Goal: Information Seeking & Learning: Learn about a topic

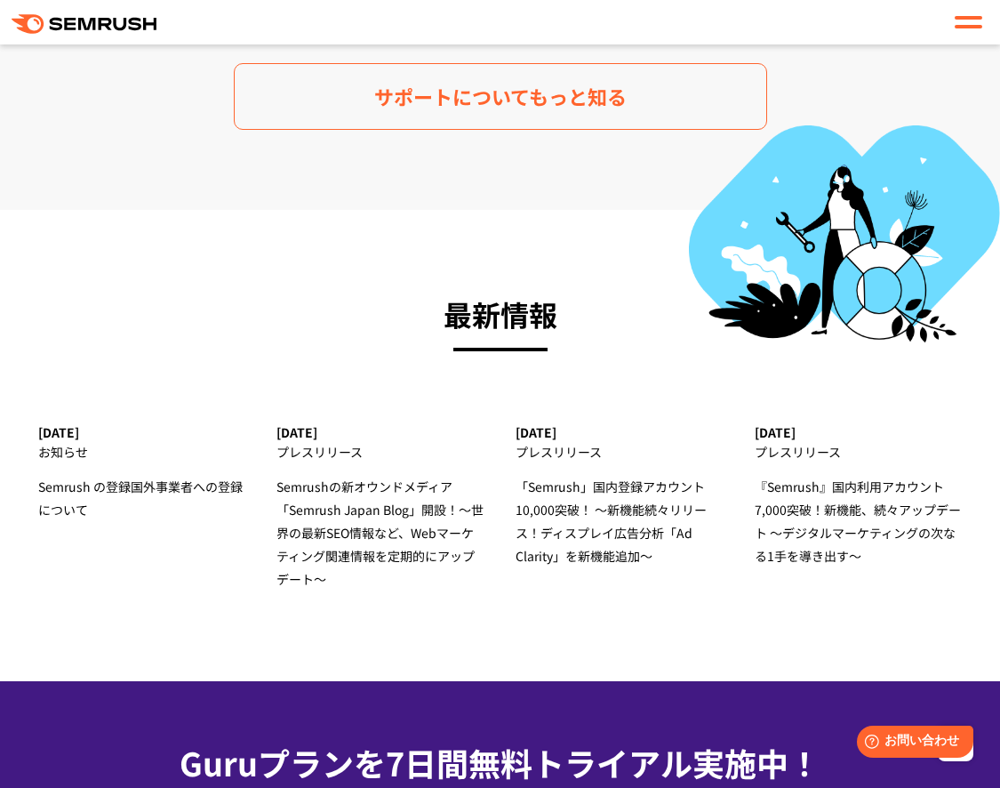
scroll to position [6267, 0]
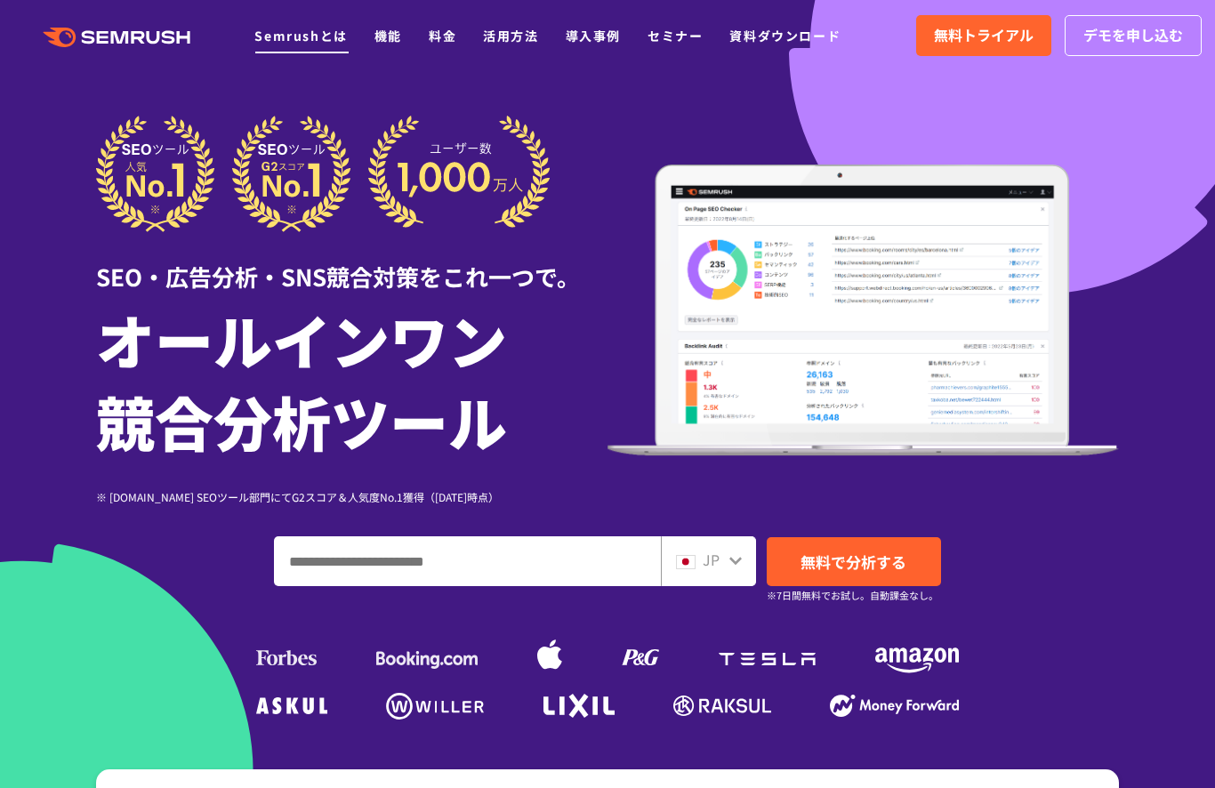
click at [299, 32] on link "Semrushとは" at bounding box center [300, 36] width 92 height 18
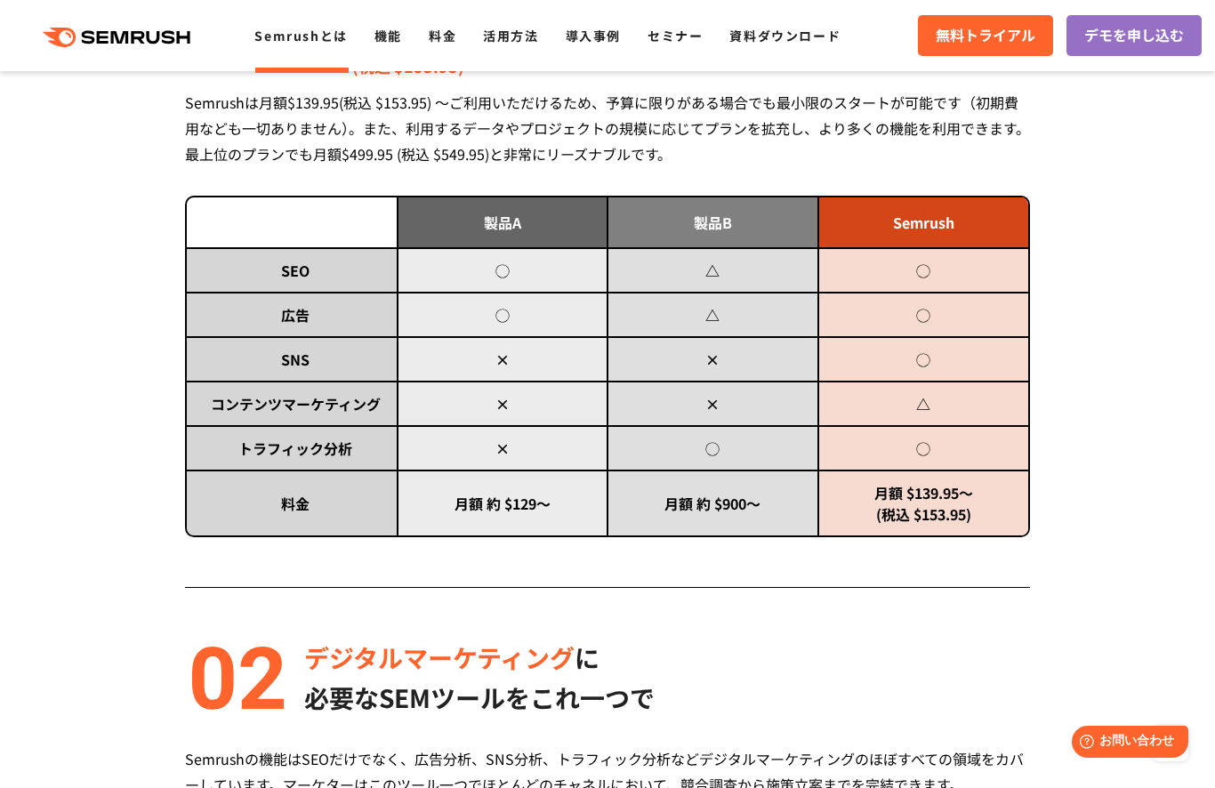
scroll to position [944, 0]
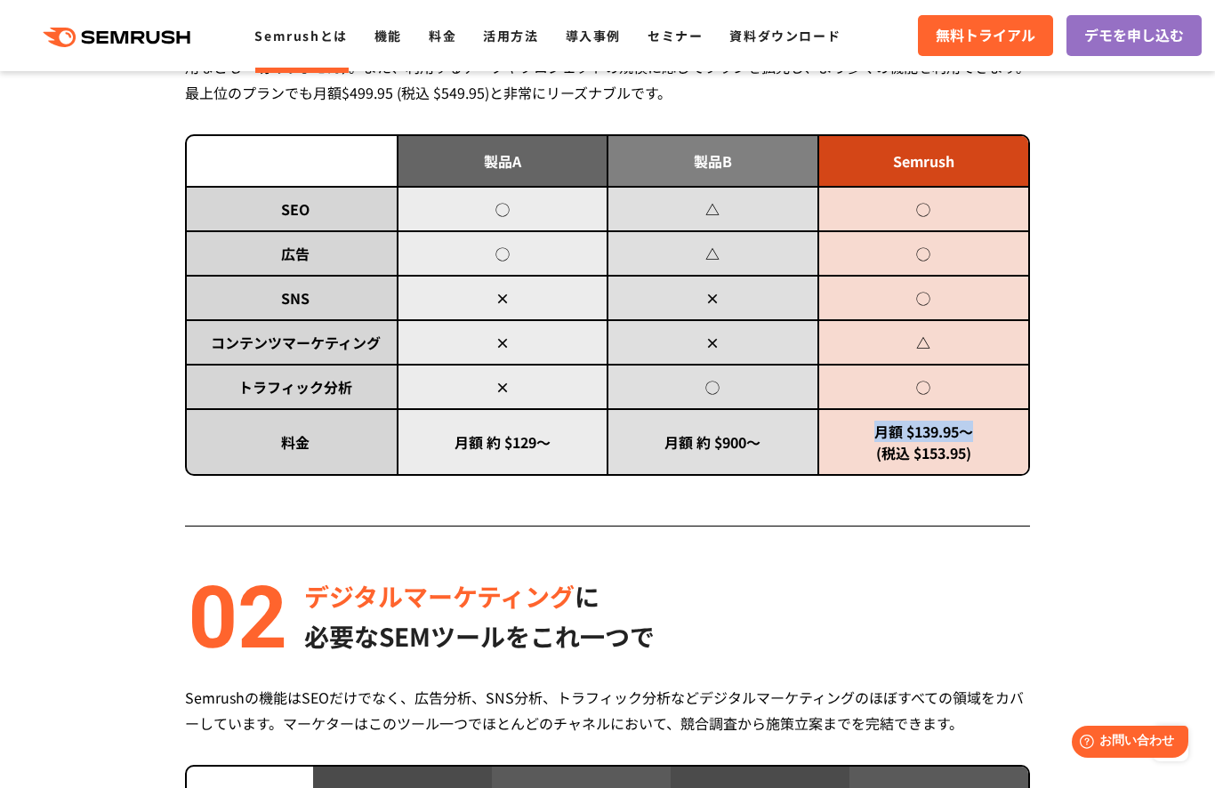
drag, startPoint x: 983, startPoint y: 435, endPoint x: 874, endPoint y: 432, distance: 109.4
click at [874, 432] on td "月額 $139.95～ (税込 $153.95)" at bounding box center [923, 441] width 211 height 65
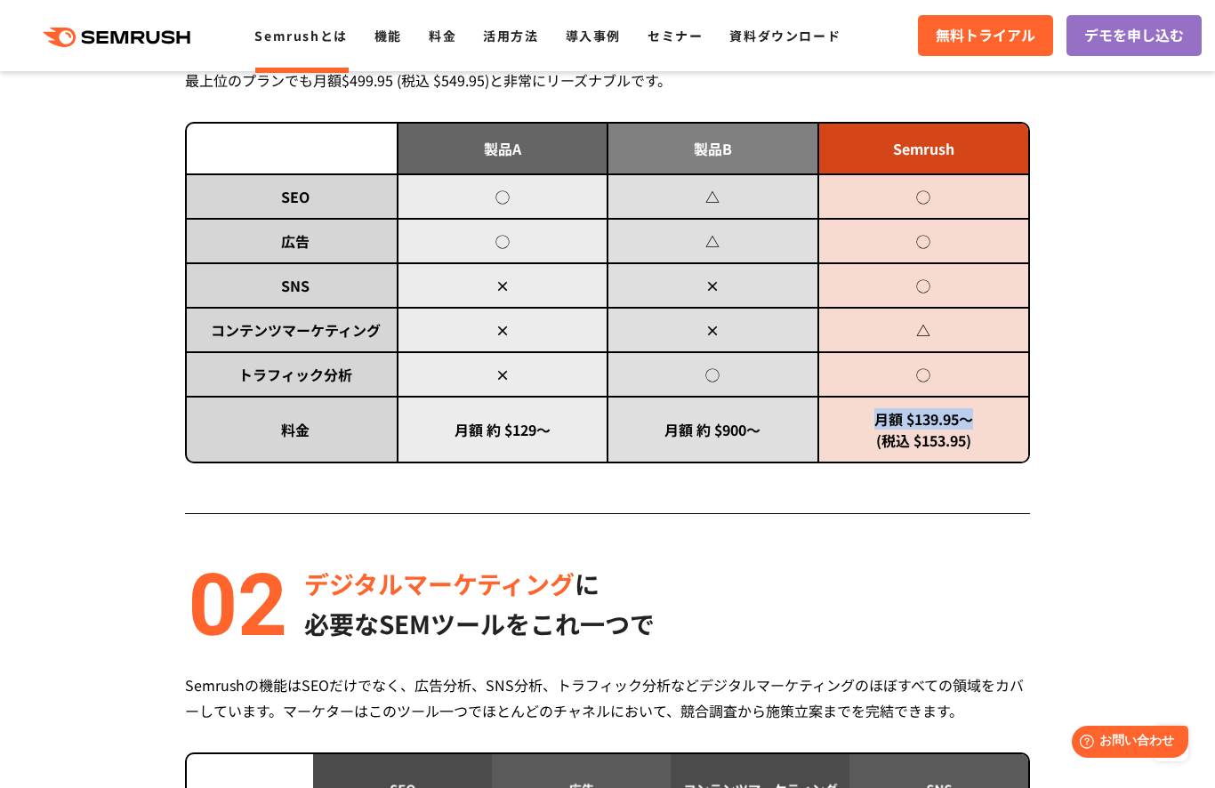
copy td "月額 $139.95～"
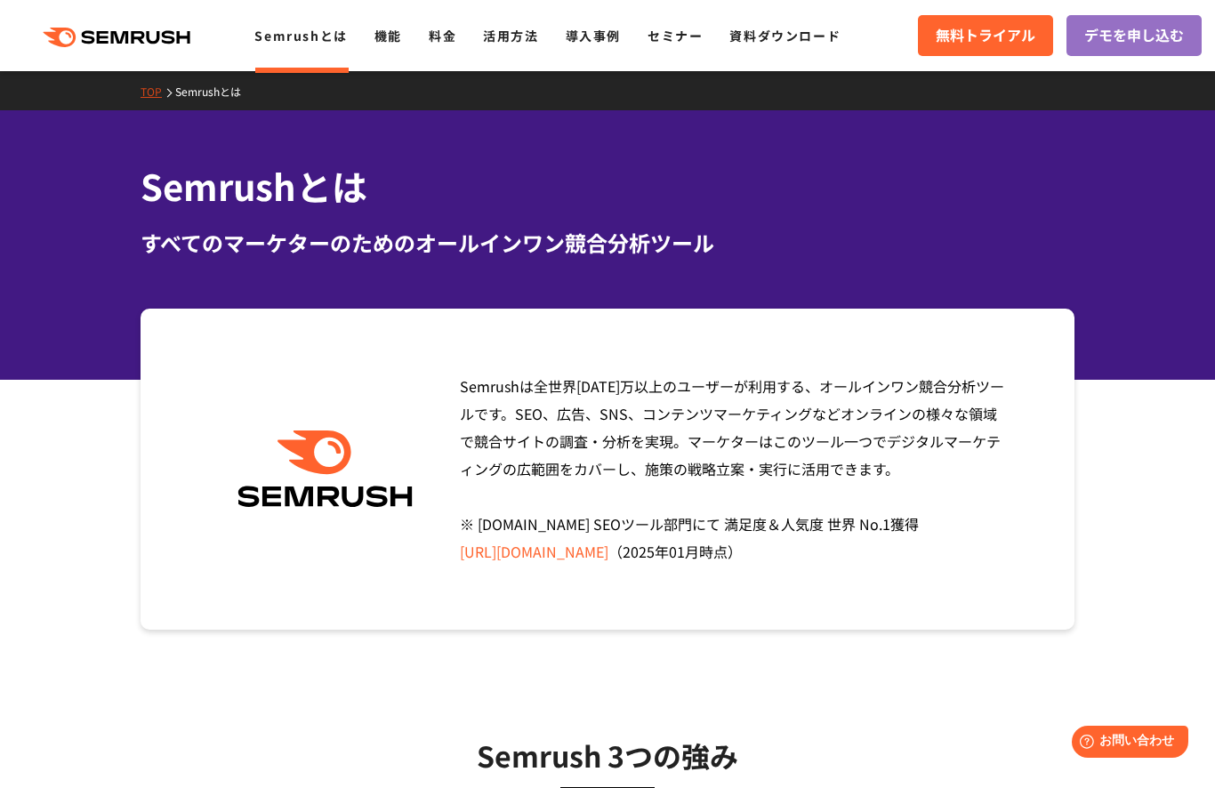
scroll to position [0, 0]
click at [377, 37] on link "機能" at bounding box center [388, 36] width 28 height 18
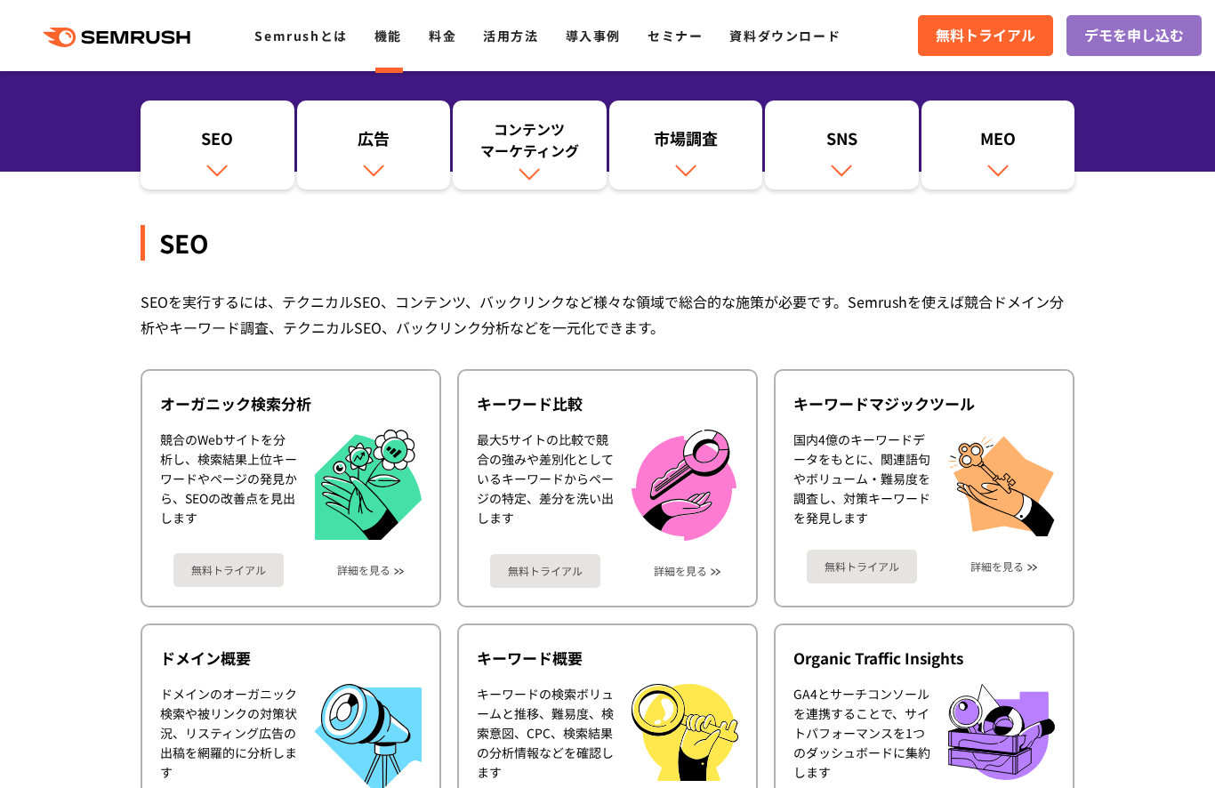
scroll to position [219, 0]
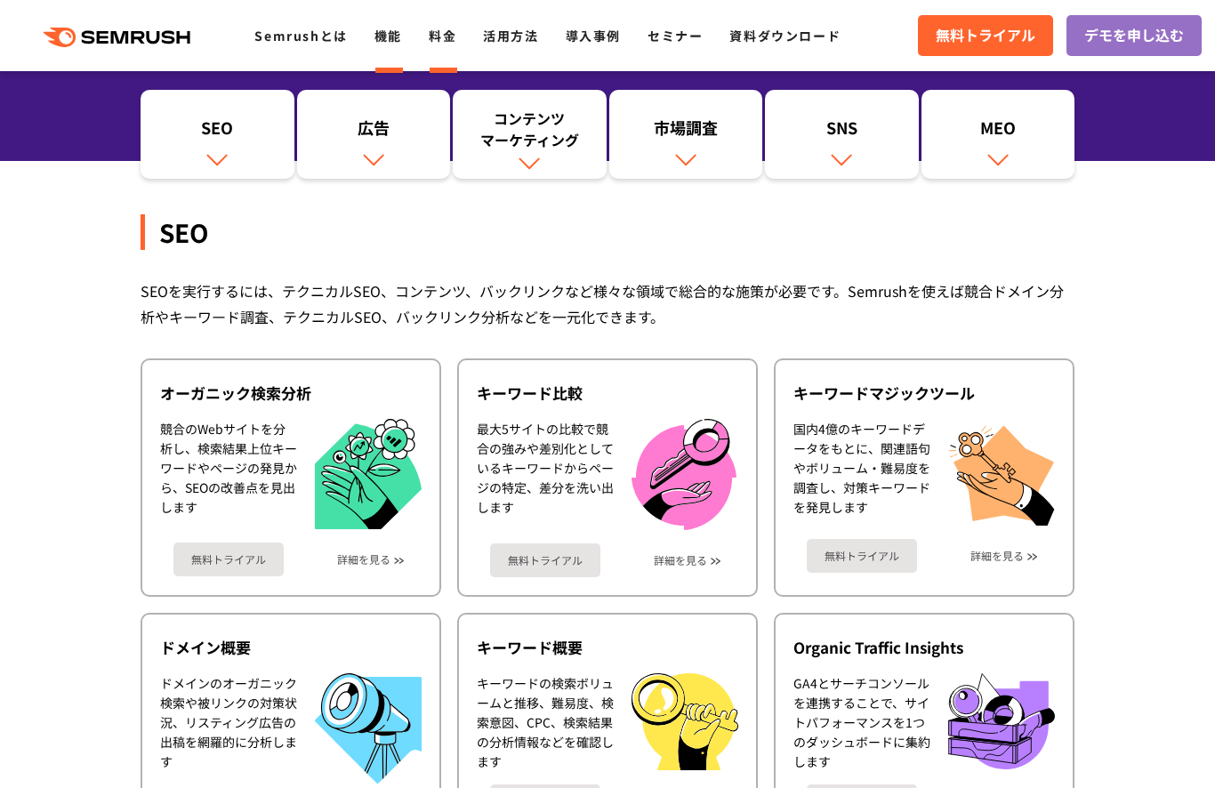
click at [443, 36] on link "料金" at bounding box center [443, 36] width 28 height 18
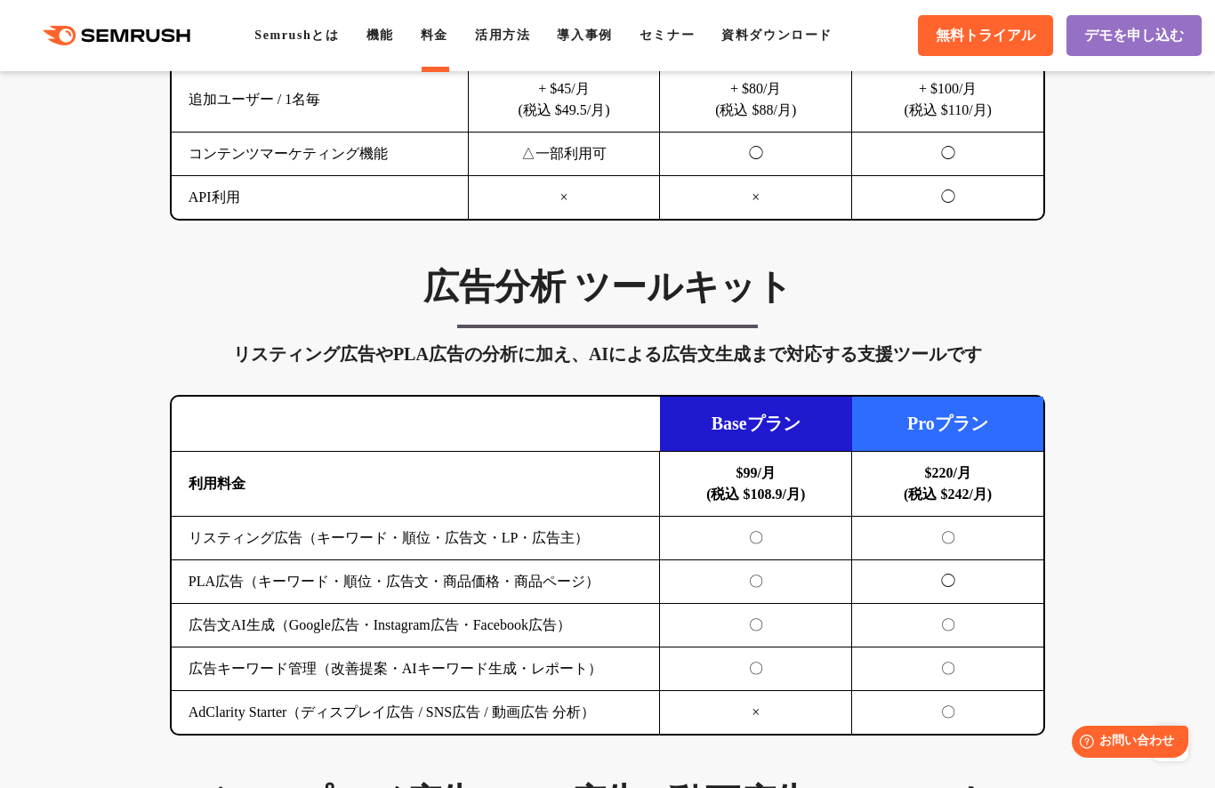
scroll to position [1803, 0]
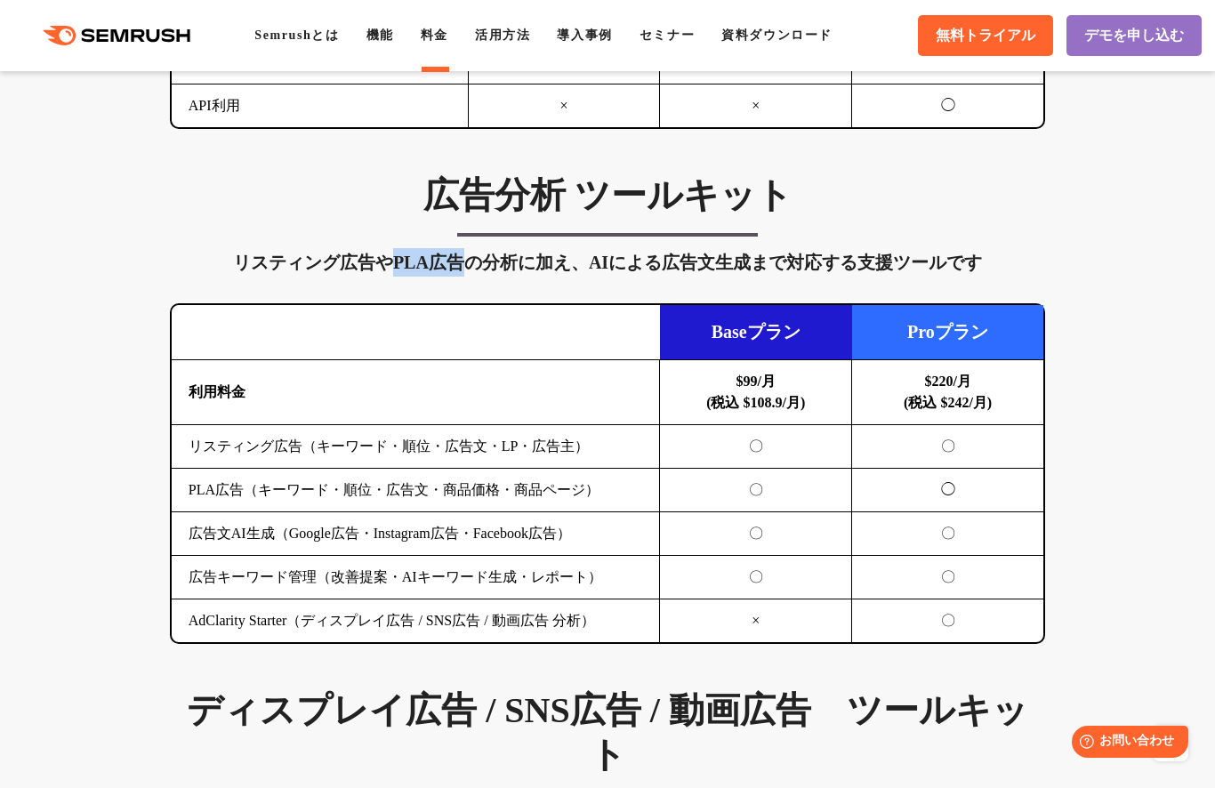
drag, startPoint x: 390, startPoint y: 261, endPoint x: 461, endPoint y: 259, distance: 70.3
click at [461, 259] on div "リスティング広告やPLA広告の分析に加え、AIによる広告文生成まで対応する支援ツールです" at bounding box center [608, 262] width 876 height 28
copy div "PLA広告"
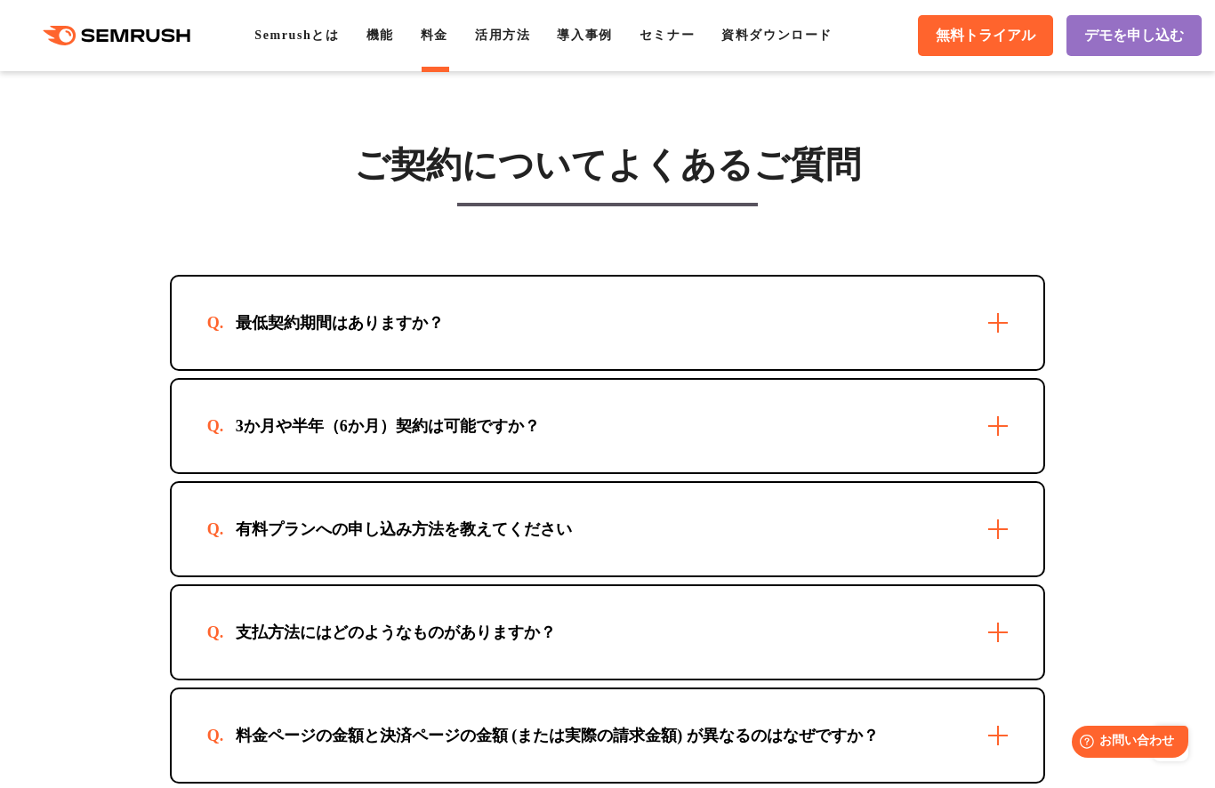
scroll to position [5135, 0]
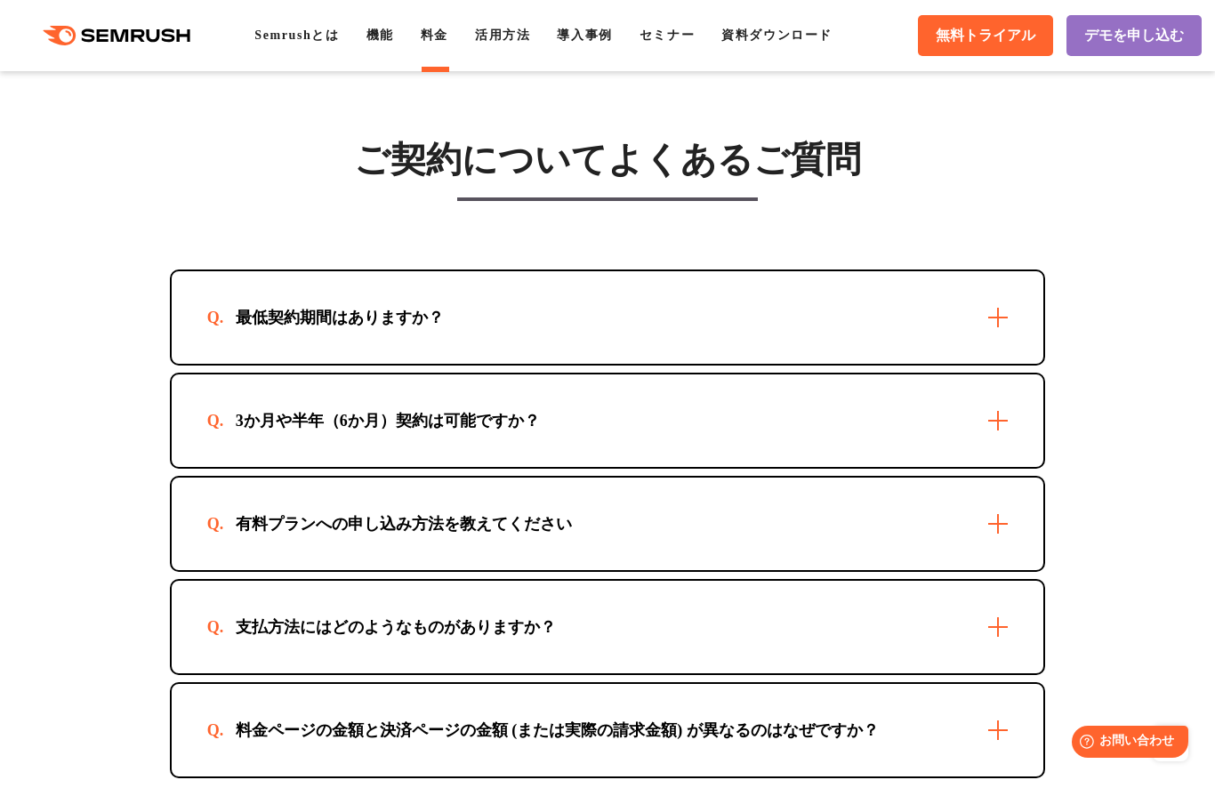
click at [347, 328] on div "最低契約期間はありますか？" at bounding box center [339, 317] width 265 height 21
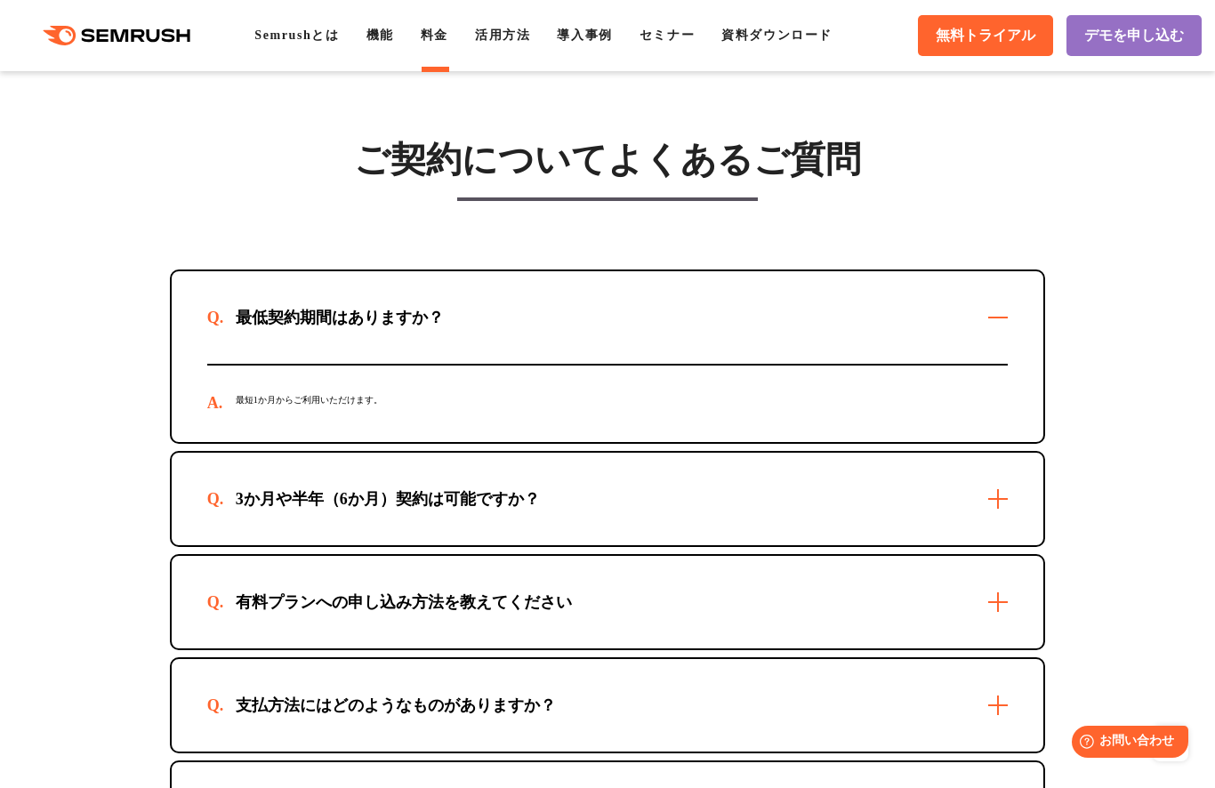
click at [347, 328] on div "最低契約期間はありますか？" at bounding box center [339, 317] width 265 height 21
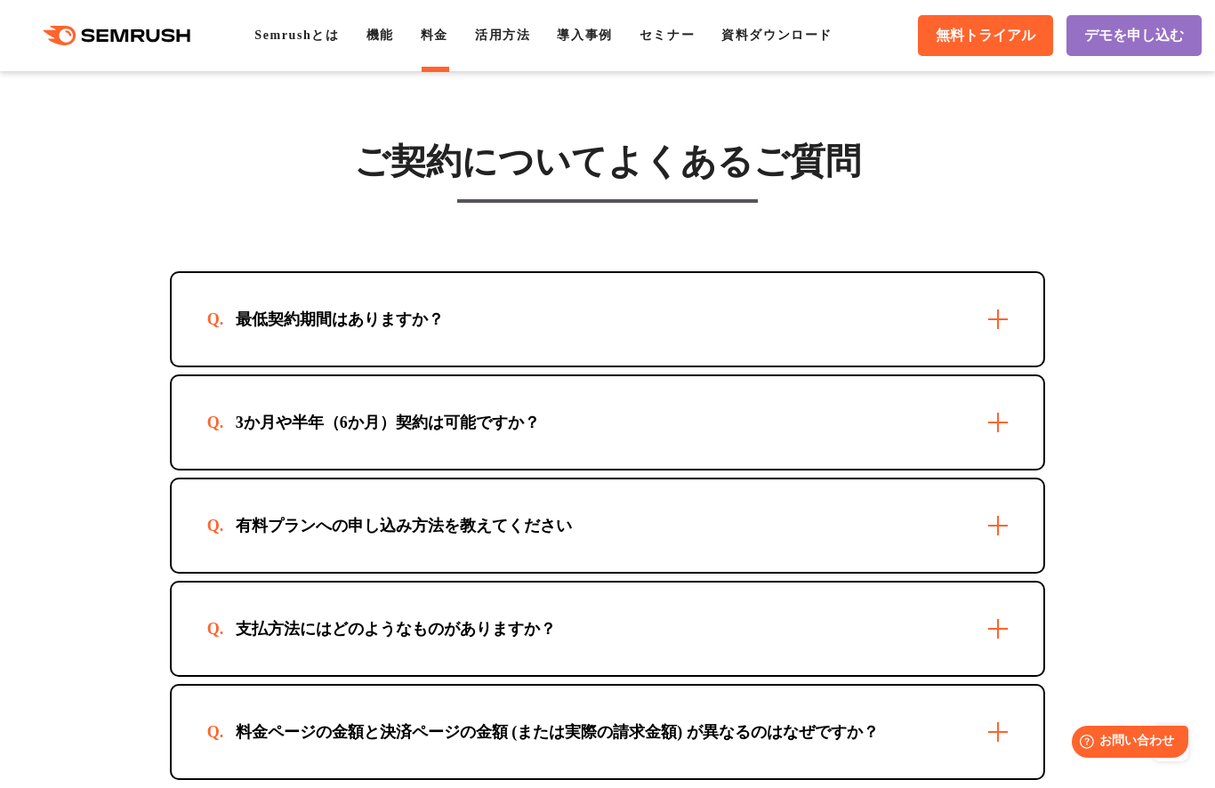
click at [371, 449] on div "3か月や半年（6か月）契約は可能ですか？" at bounding box center [608, 422] width 872 height 92
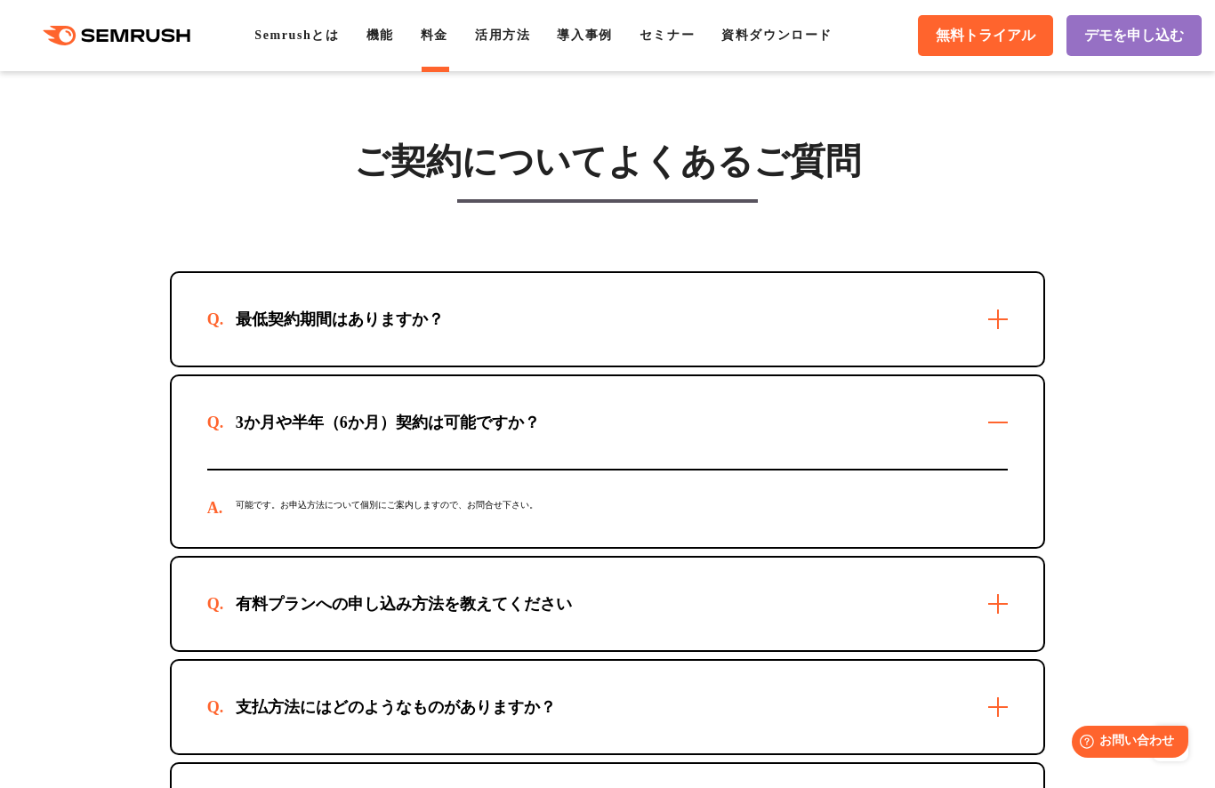
click at [353, 433] on div "3か月や半年（6か月）契約は可能ですか？" at bounding box center [387, 422] width 361 height 21
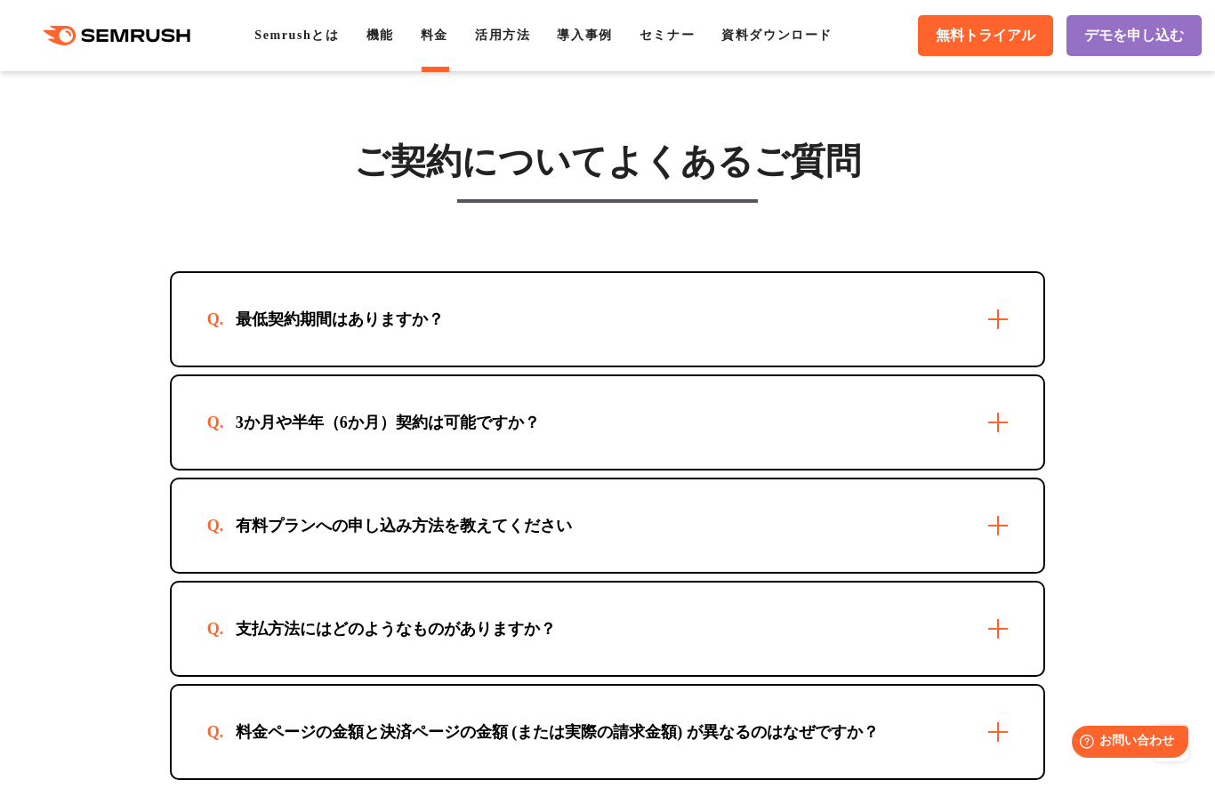
click at [322, 536] on div "有料プランへの申し込み方法を教えてください" at bounding box center [403, 525] width 393 height 21
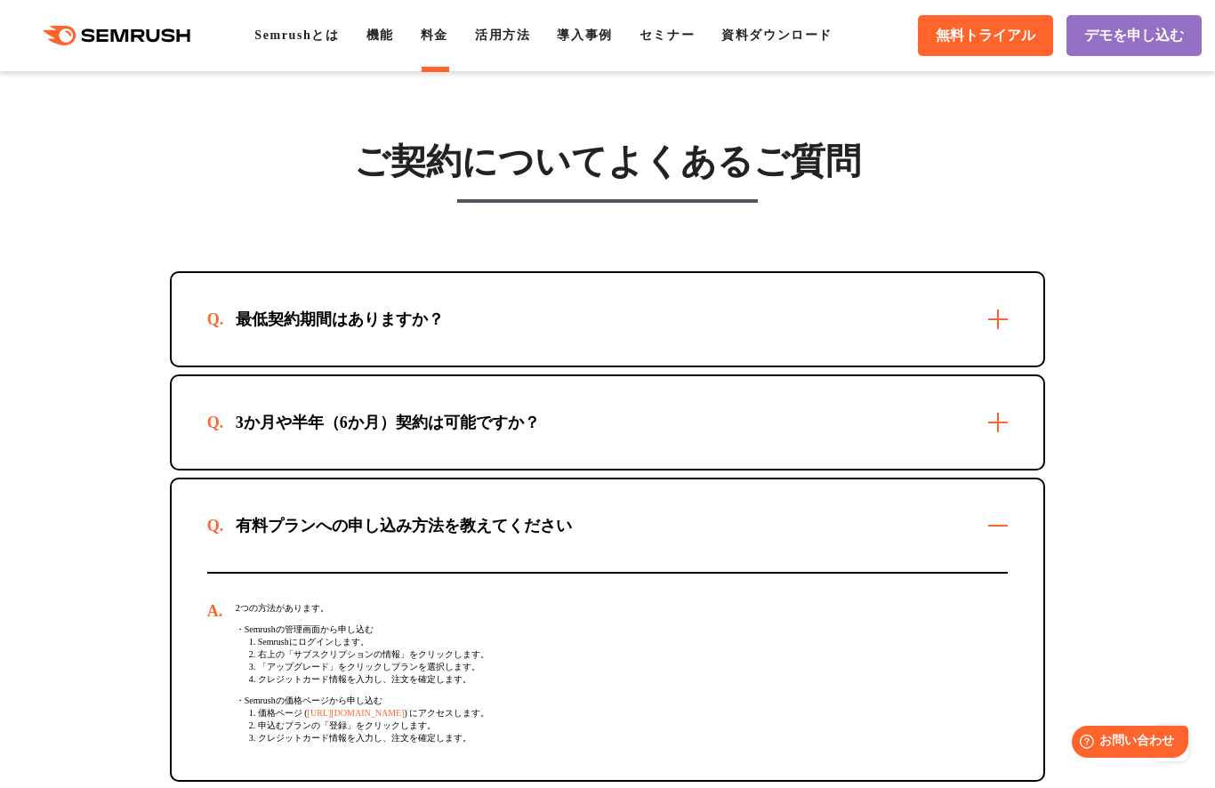
click at [322, 536] on div "有料プランへの申し込み方法を教えてください" at bounding box center [403, 525] width 393 height 21
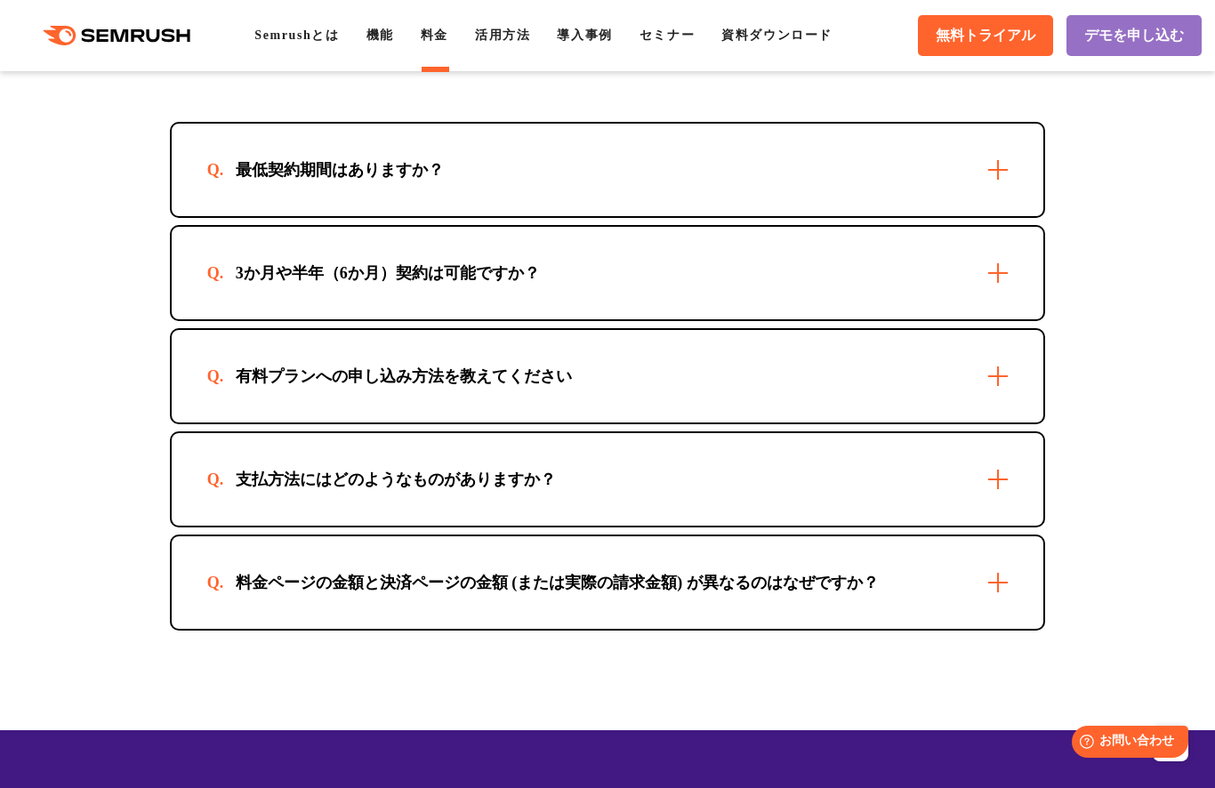
scroll to position [5324, 0]
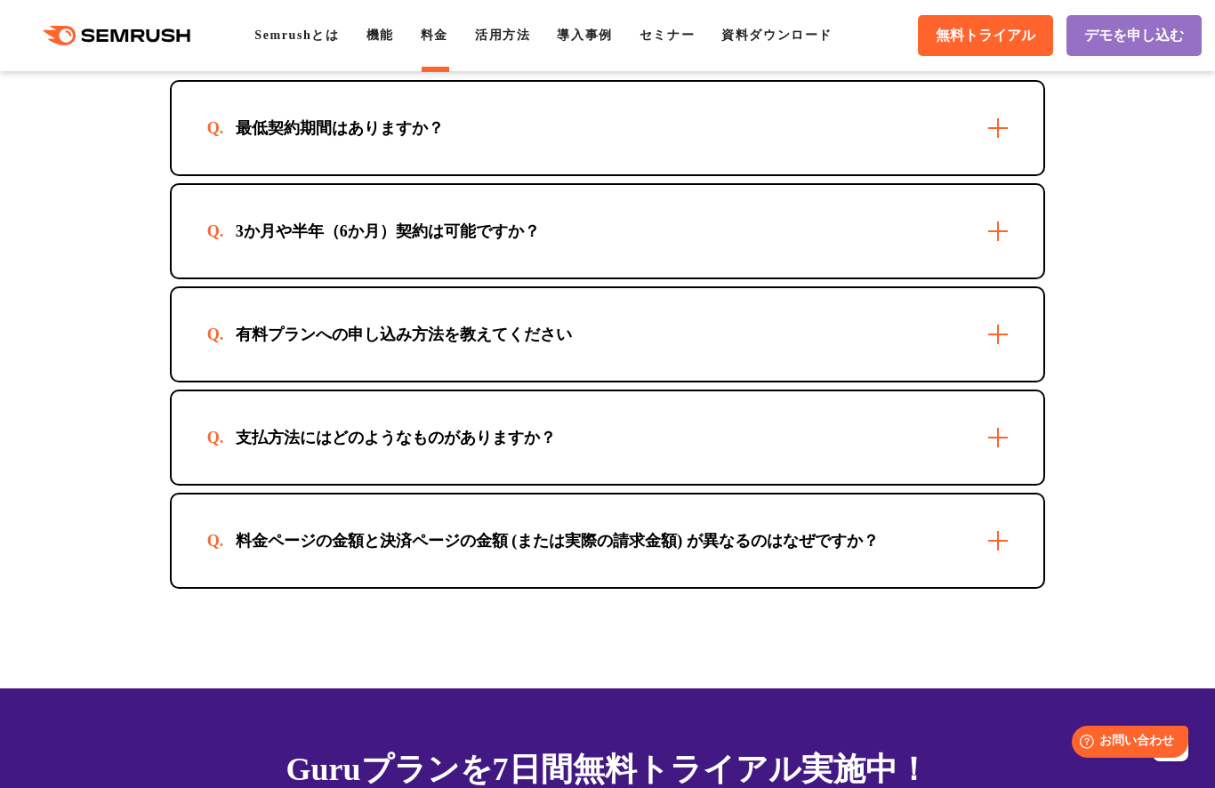
click at [332, 484] on div "支払方法にはどのようなものがありますか？" at bounding box center [608, 437] width 872 height 92
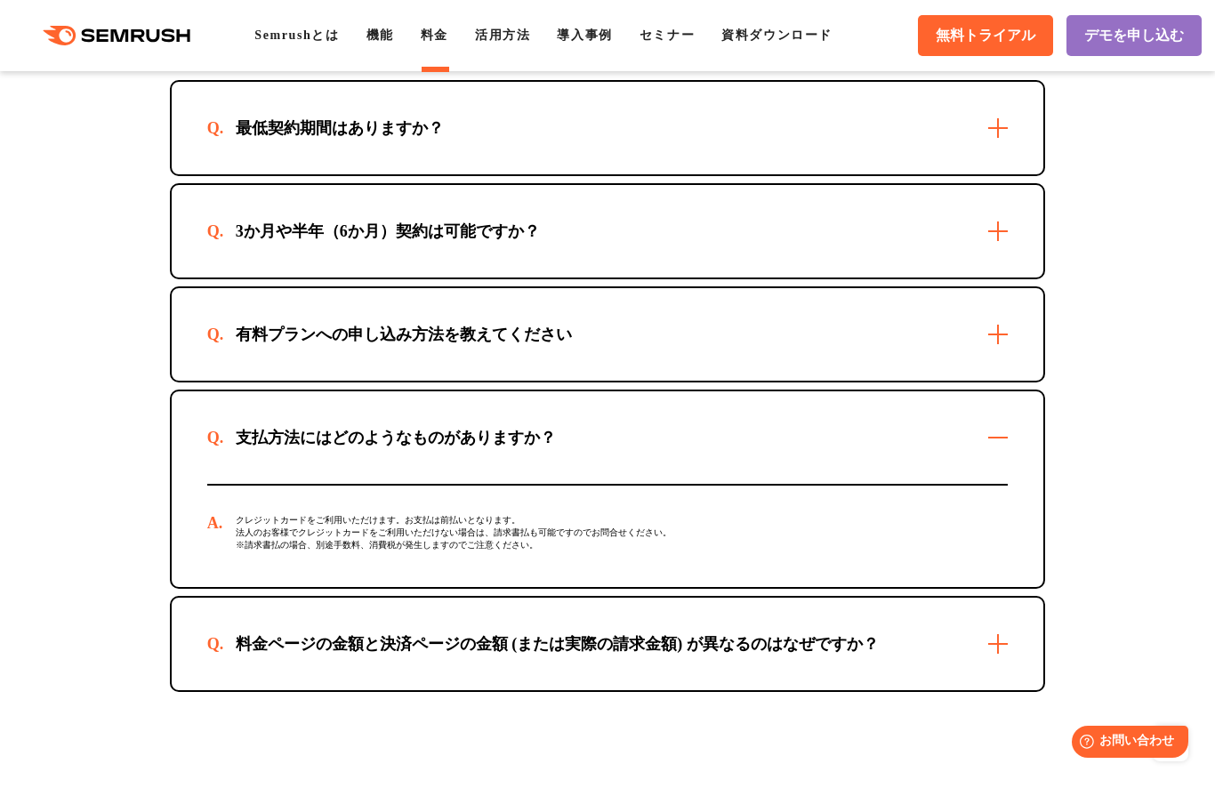
click at [337, 484] on div "支払方法にはどのようなものがありますか？" at bounding box center [608, 437] width 872 height 92
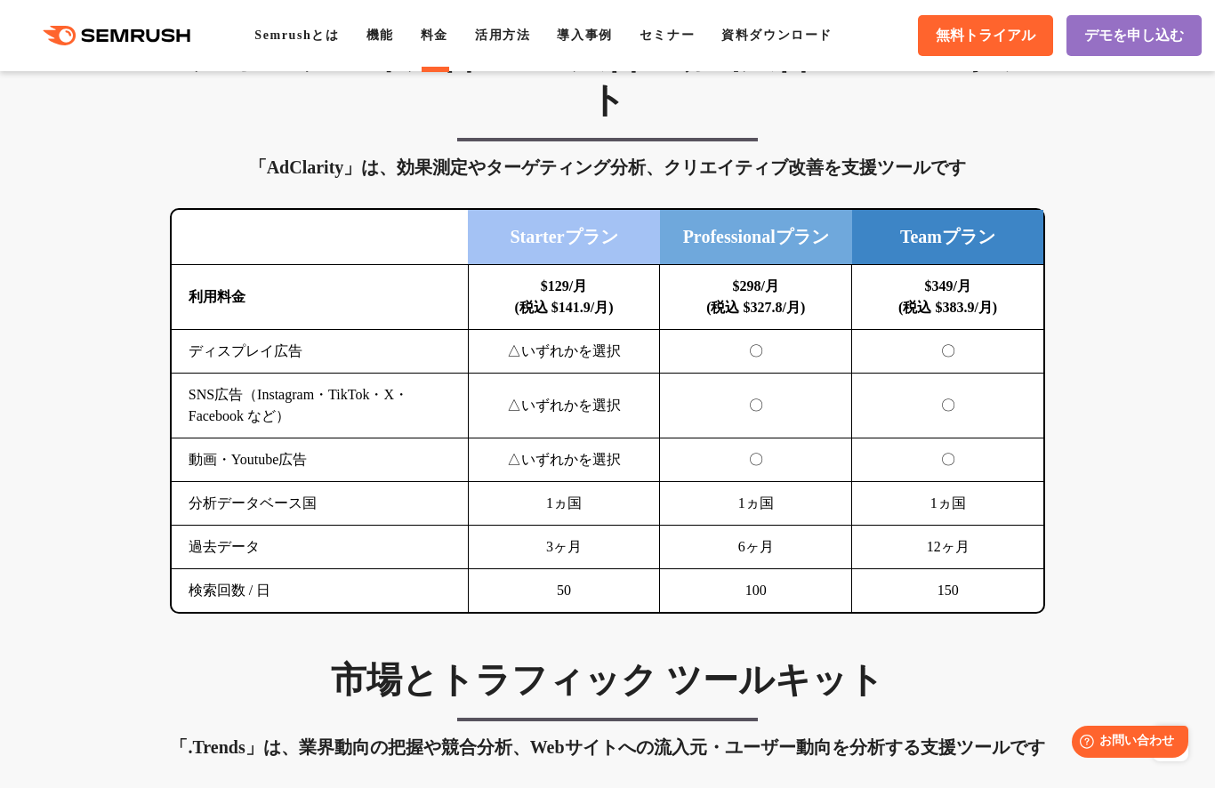
scroll to position [2251, 0]
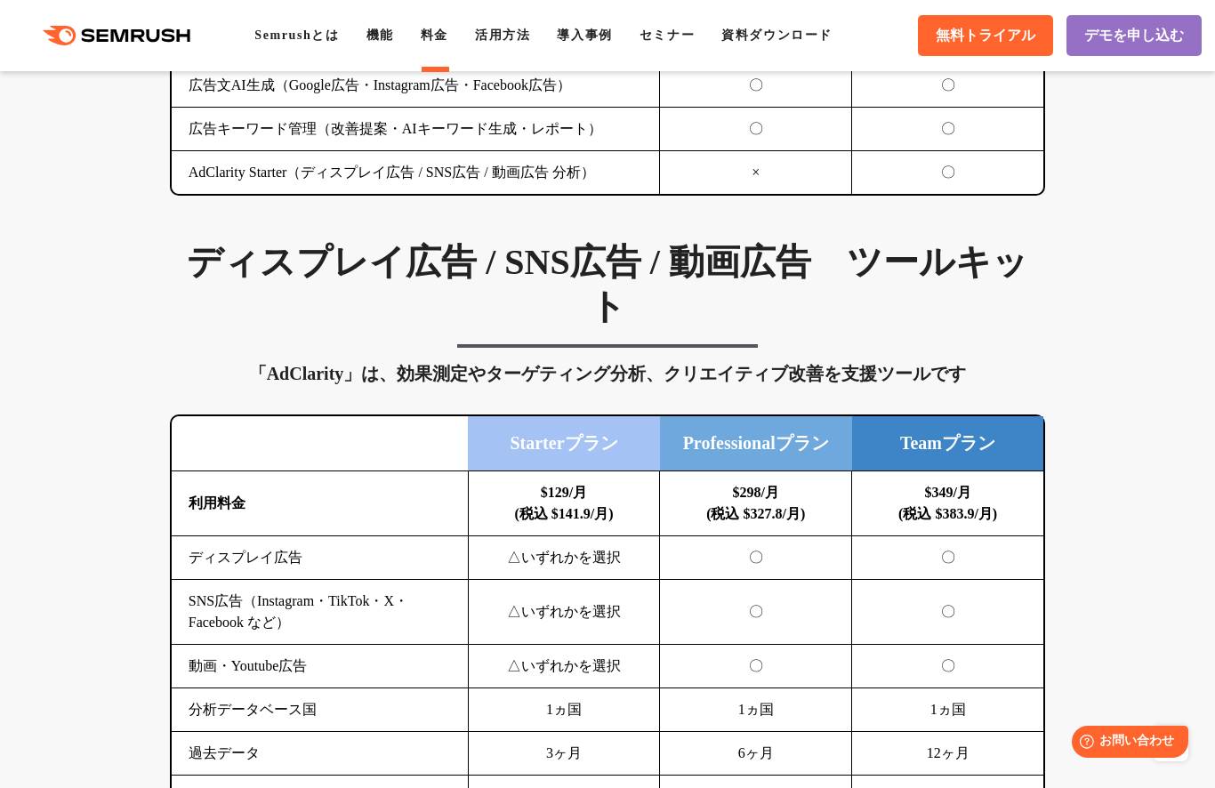
click at [377, 20] on div ".cls {fill: #FF642D;} .cls {fill: #FF642D;} Semrushとは 機能 料金 活用方法 導入事例 セミナー 資料ダウ…" at bounding box center [607, 35] width 1215 height 53
click at [380, 37] on link "機能" at bounding box center [380, 34] width 28 height 13
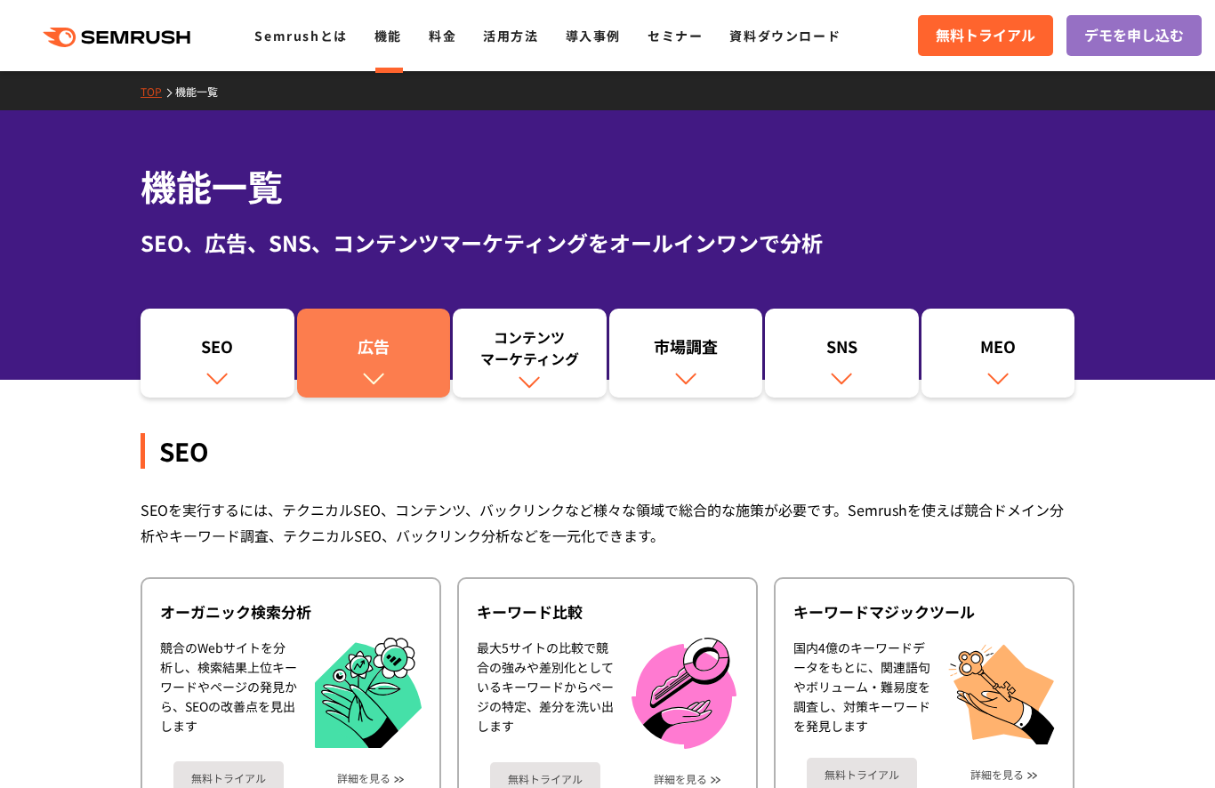
click at [397, 373] on link "広告" at bounding box center [374, 353] width 154 height 89
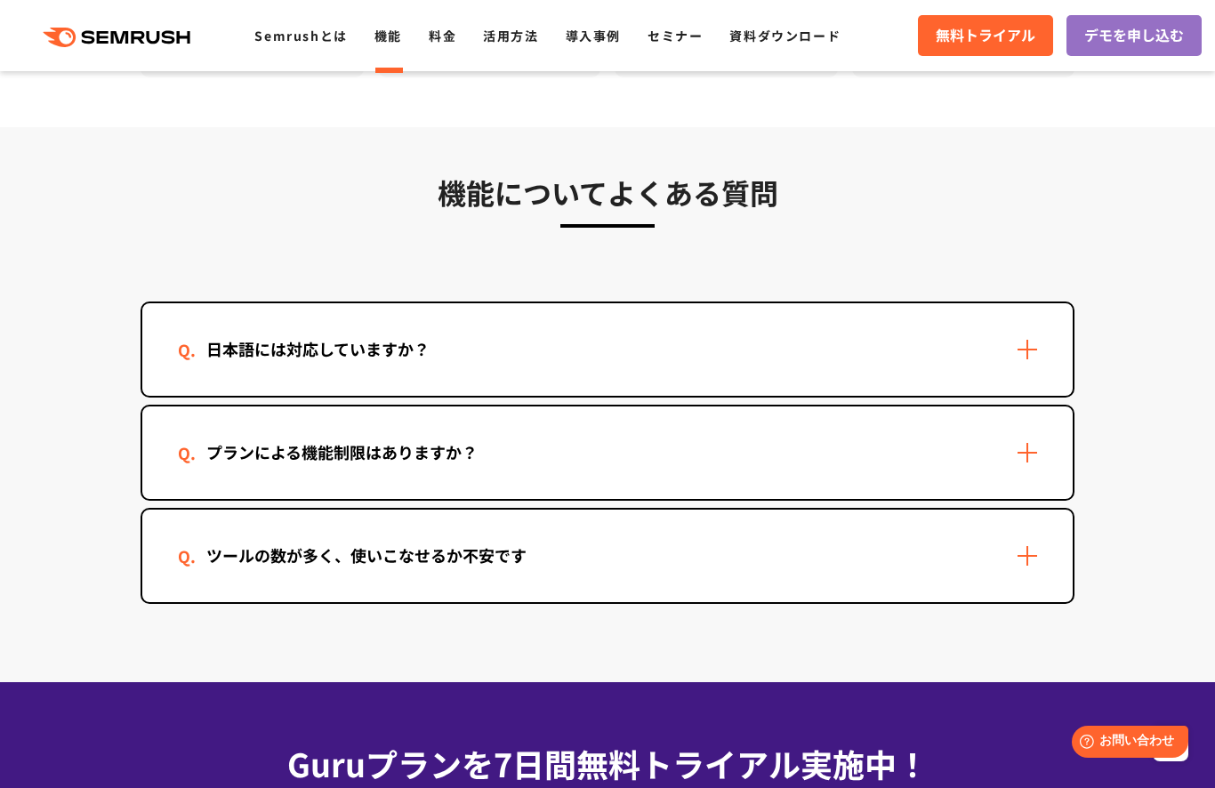
scroll to position [5229, 0]
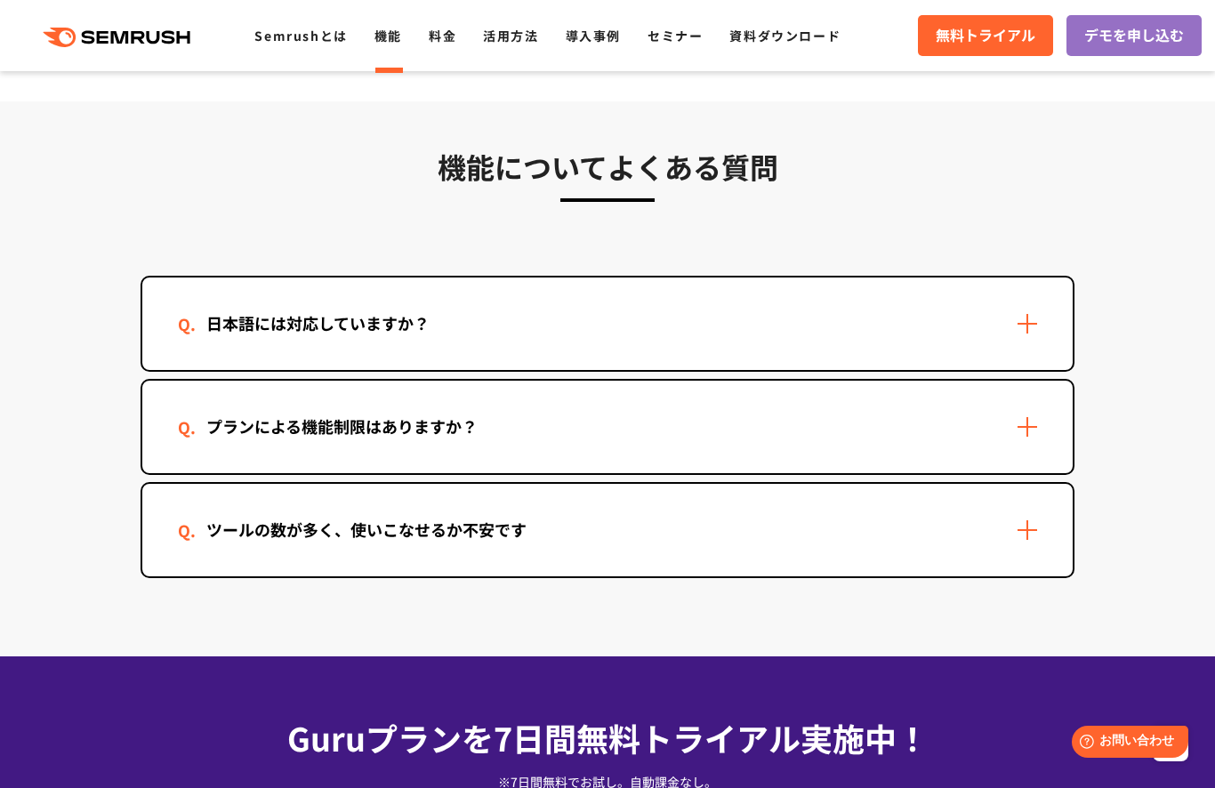
click at [395, 302] on div "日本語には対応していますか？" at bounding box center [607, 323] width 930 height 92
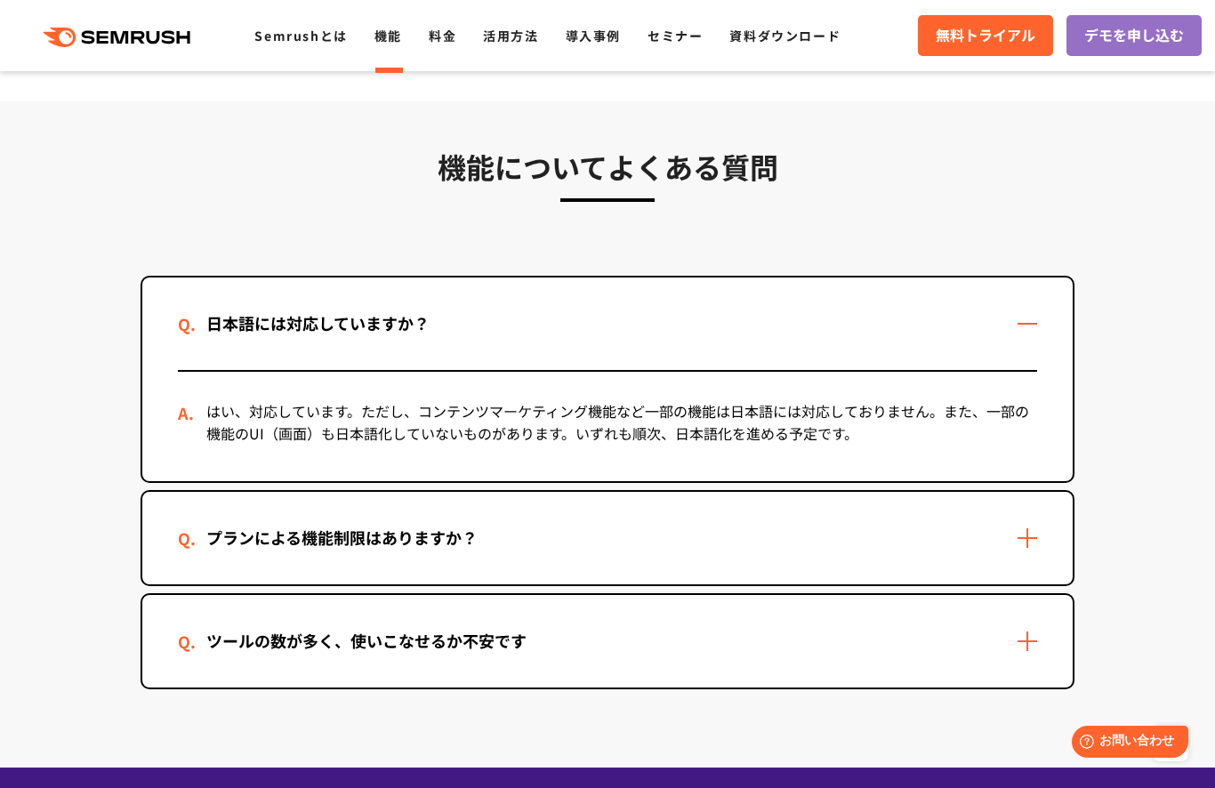
click at [371, 323] on div "日本語には対応していますか？" at bounding box center [318, 323] width 280 height 26
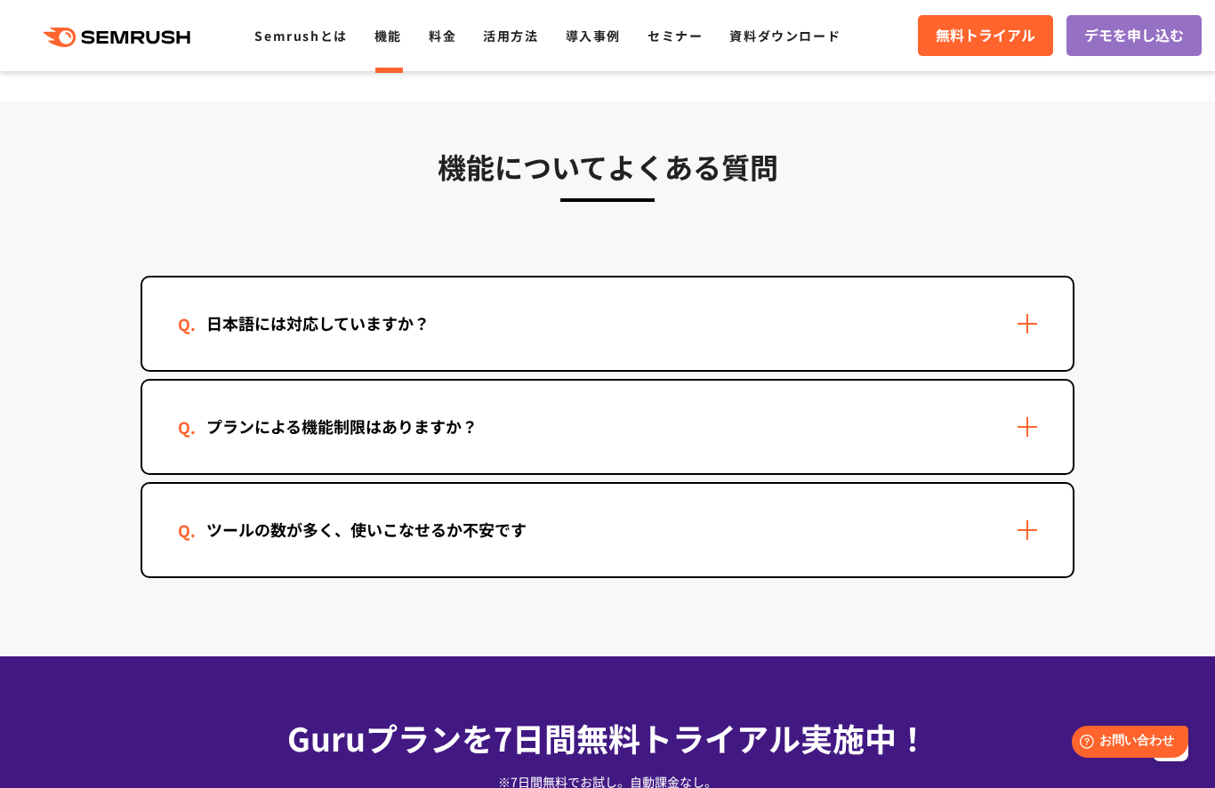
click at [349, 437] on div "プランによる機能制限はありますか？" at bounding box center [342, 426] width 328 height 26
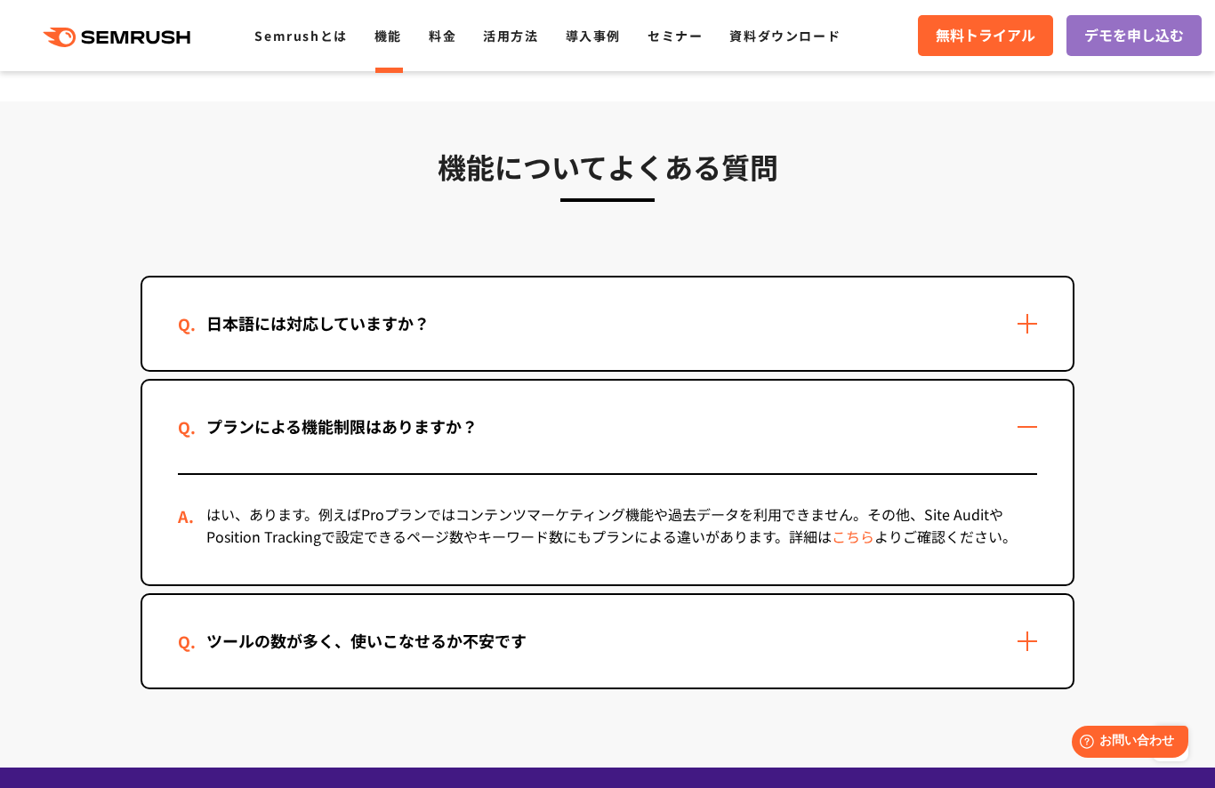
click at [349, 437] on div "プランによる機能制限はありますか？" at bounding box center [342, 426] width 328 height 26
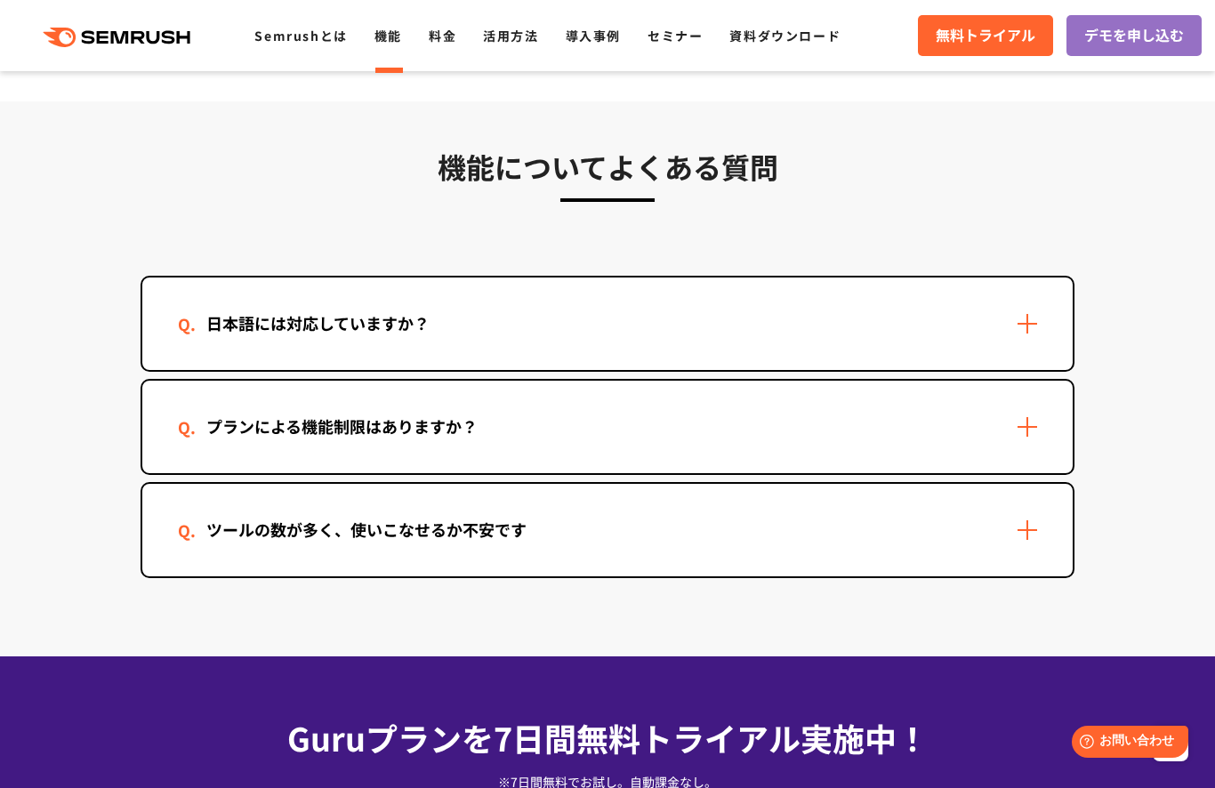
click at [323, 504] on div "ツールの数が多く、使いこなせるか不安です" at bounding box center [607, 530] width 930 height 92
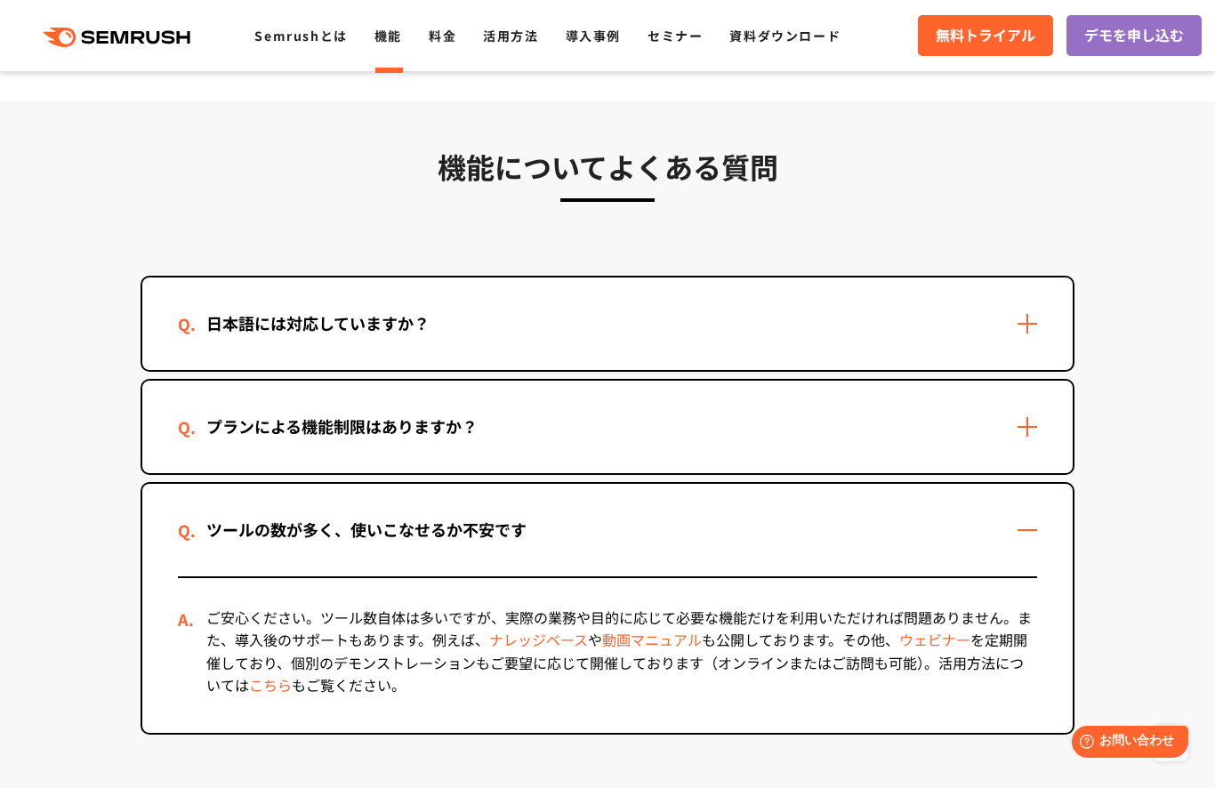
click at [615, 638] on link "動画マニュアル" at bounding box center [652, 639] width 100 height 21
